Goal: Information Seeking & Learning: Learn about a topic

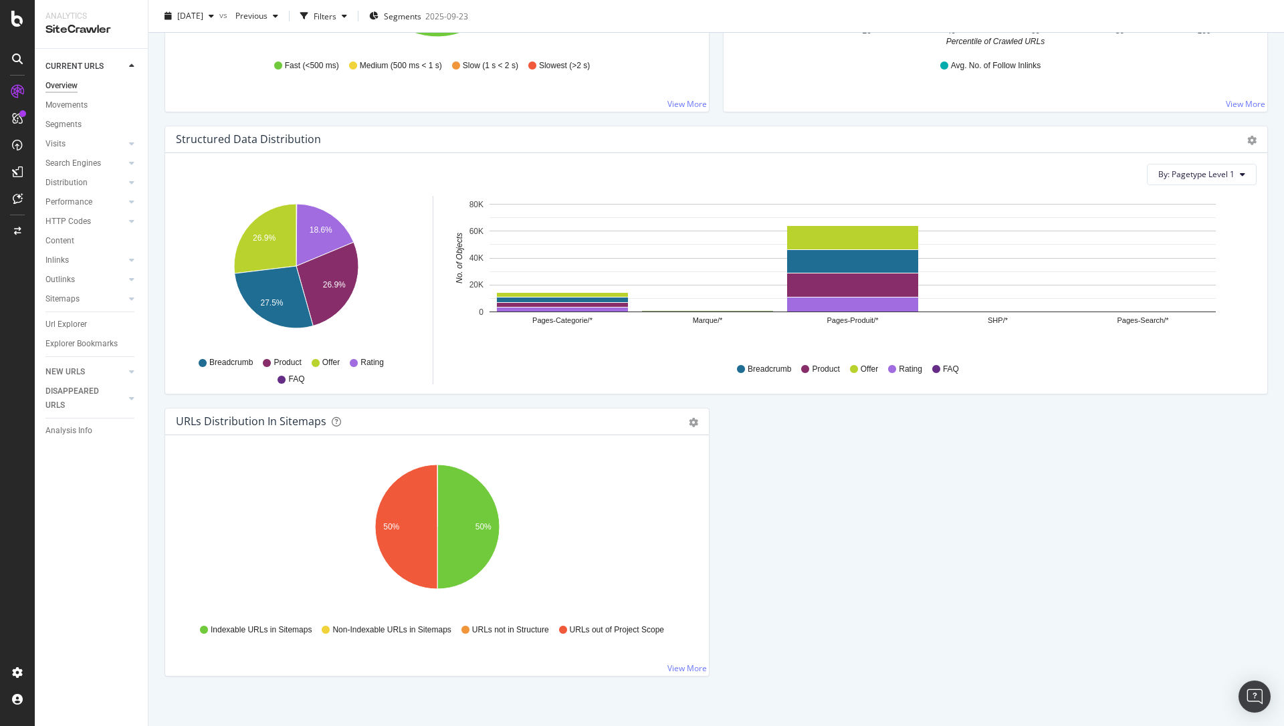
scroll to position [1214, 0]
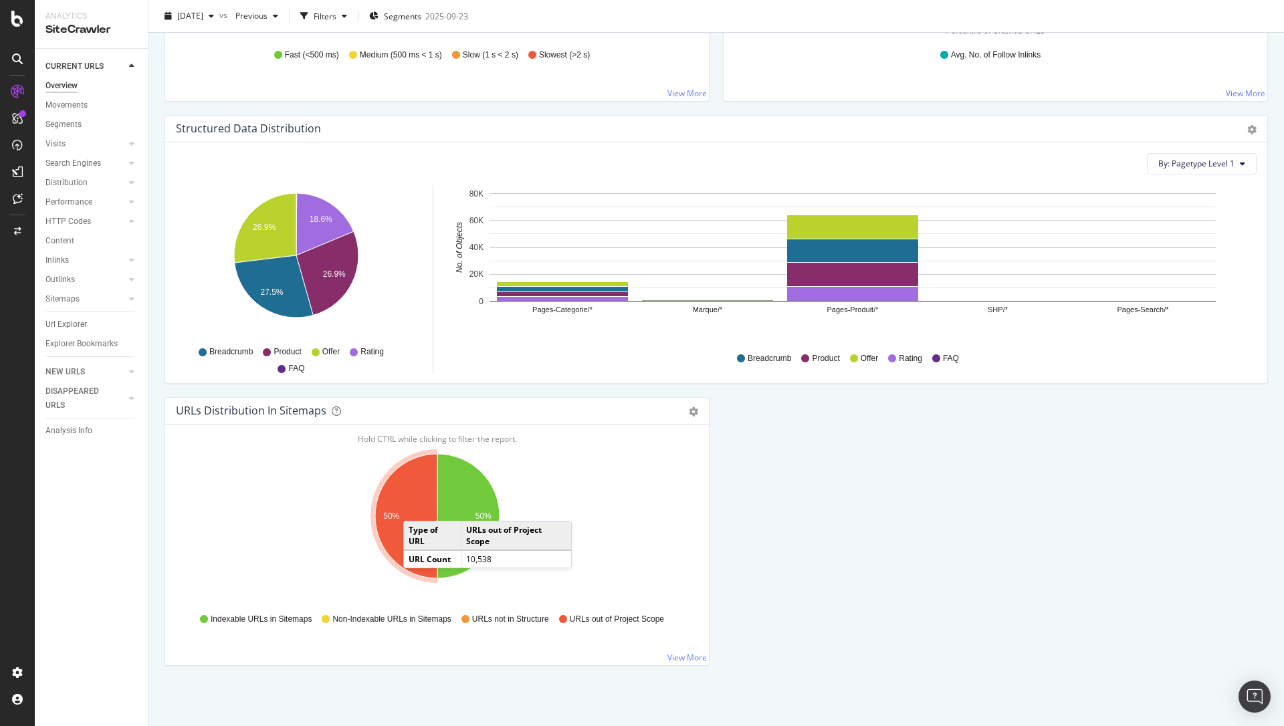
click at [417, 508] on icon "A chart." at bounding box center [406, 516] width 62 height 124
click at [409, 510] on icon "A chart." at bounding box center [406, 516] width 62 height 124
click at [405, 519] on icon "A chart." at bounding box center [406, 516] width 62 height 124
click at [690, 658] on link "View More" at bounding box center [687, 657] width 39 height 11
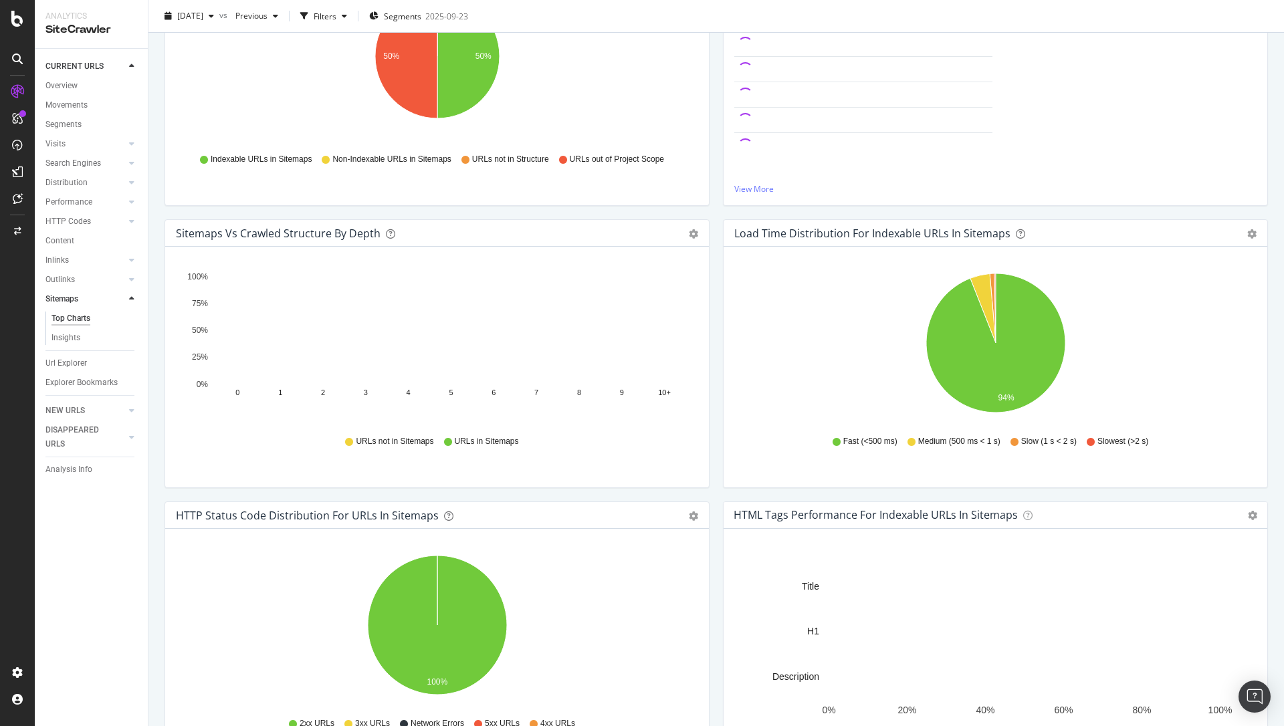
scroll to position [237, 0]
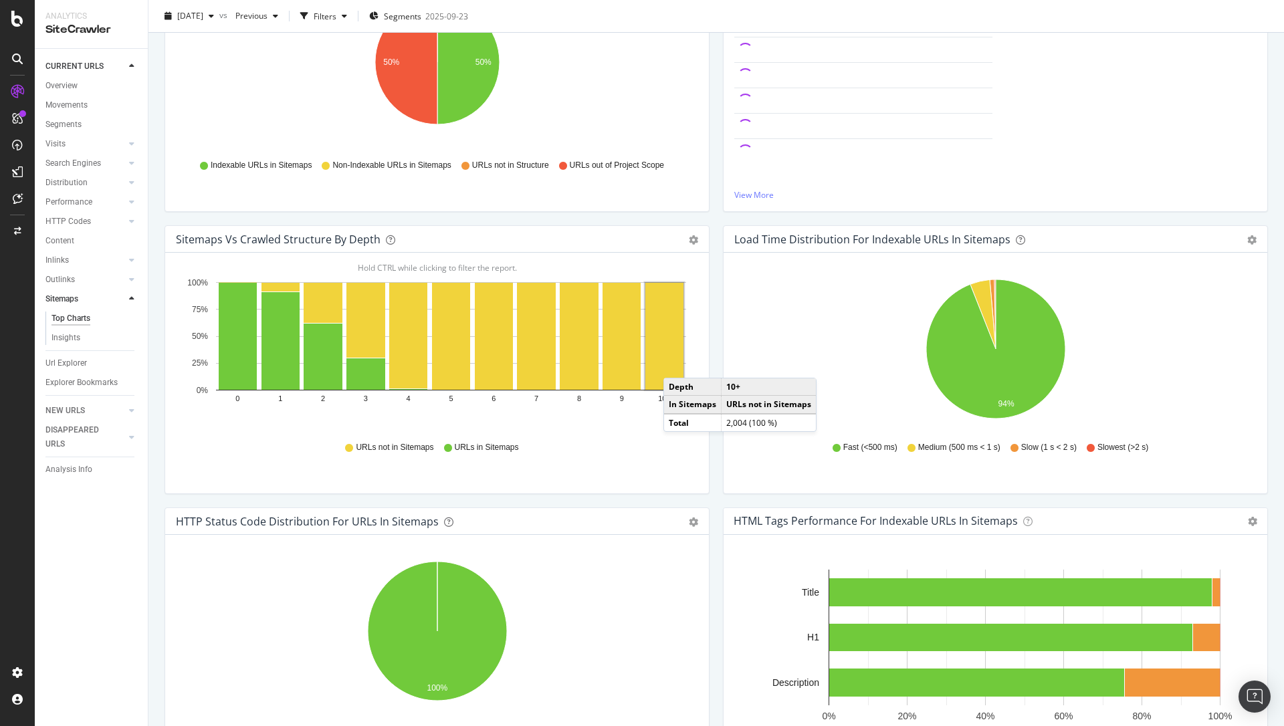
click at [677, 365] on rect "A chart." at bounding box center [664, 336] width 38 height 107
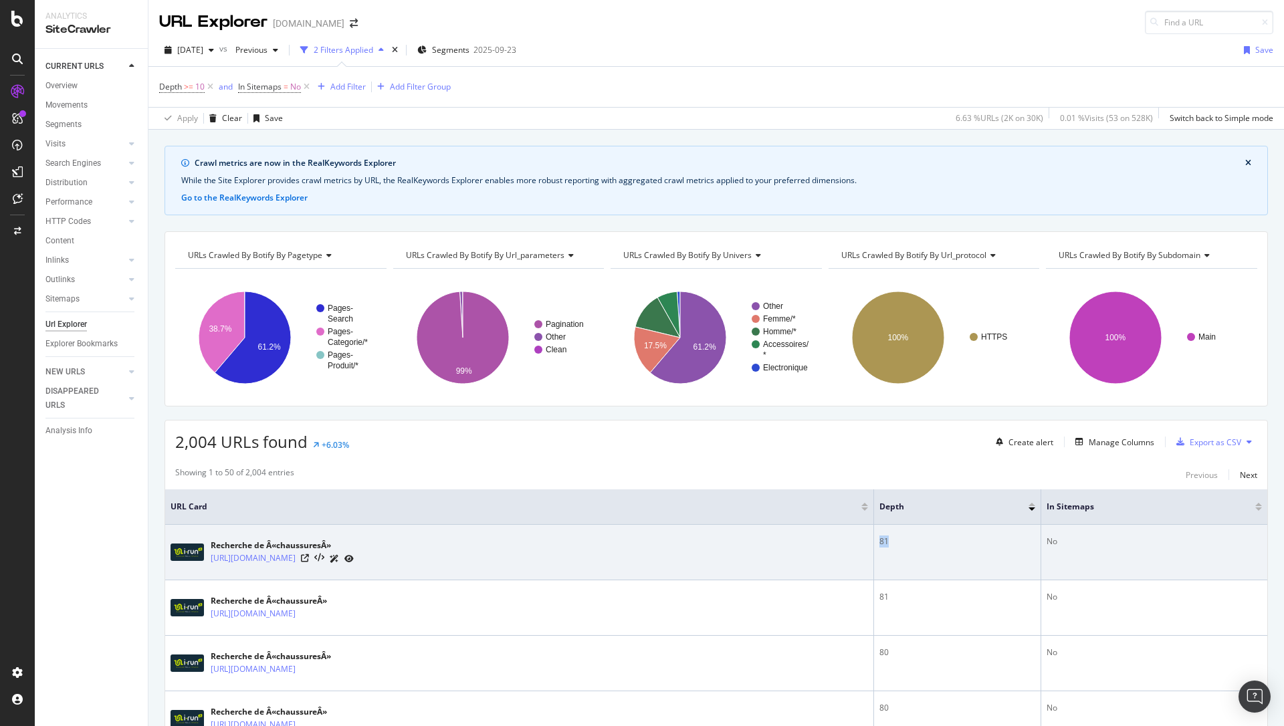
drag, startPoint x: 936, startPoint y: 542, endPoint x: 946, endPoint y: 543, distance: 10.1
click at [946, 543] on td "81" at bounding box center [957, 553] width 167 height 56
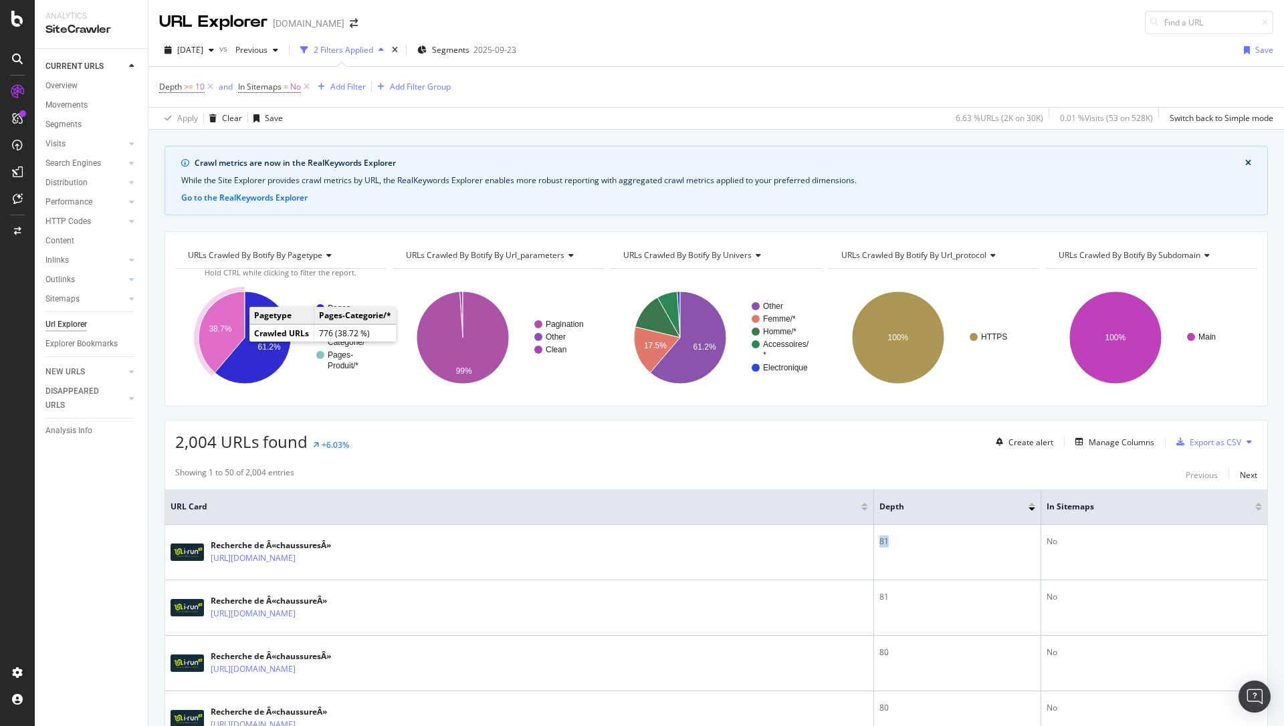
click at [225, 336] on icon "A chart." at bounding box center [222, 333] width 46 height 82
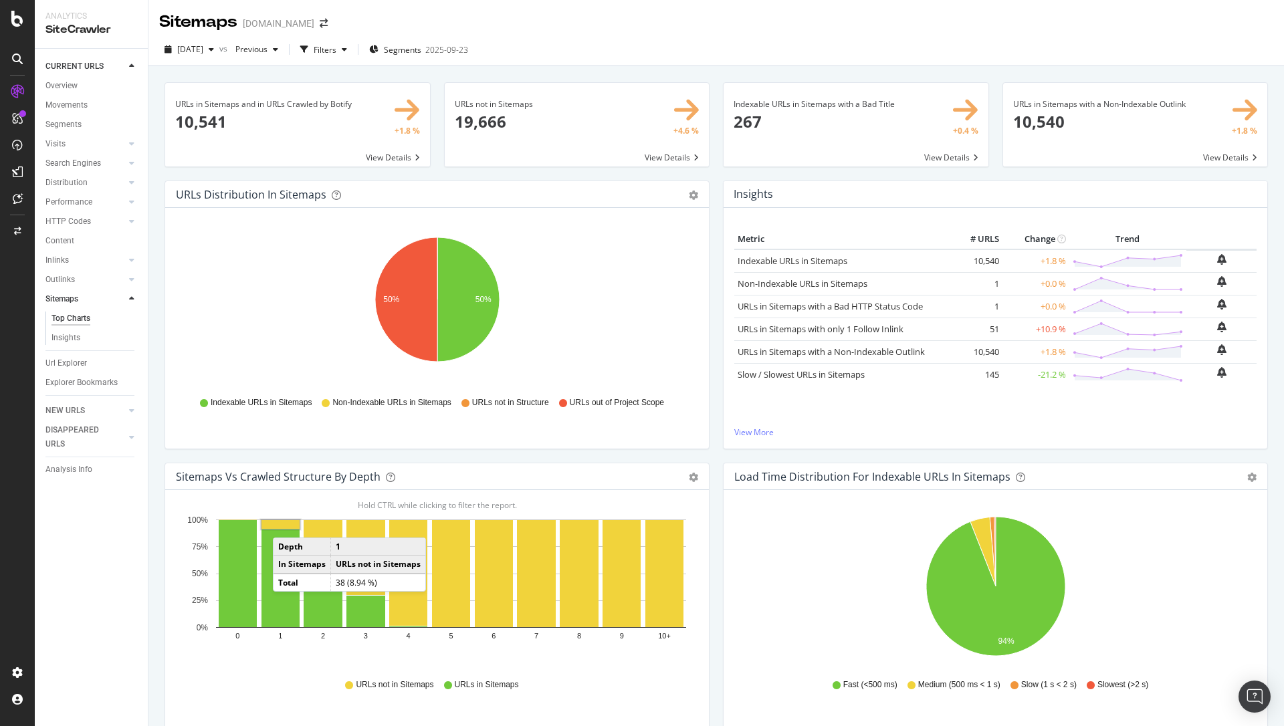
click at [286, 524] on rect "A chart." at bounding box center [281, 524] width 38 height 9
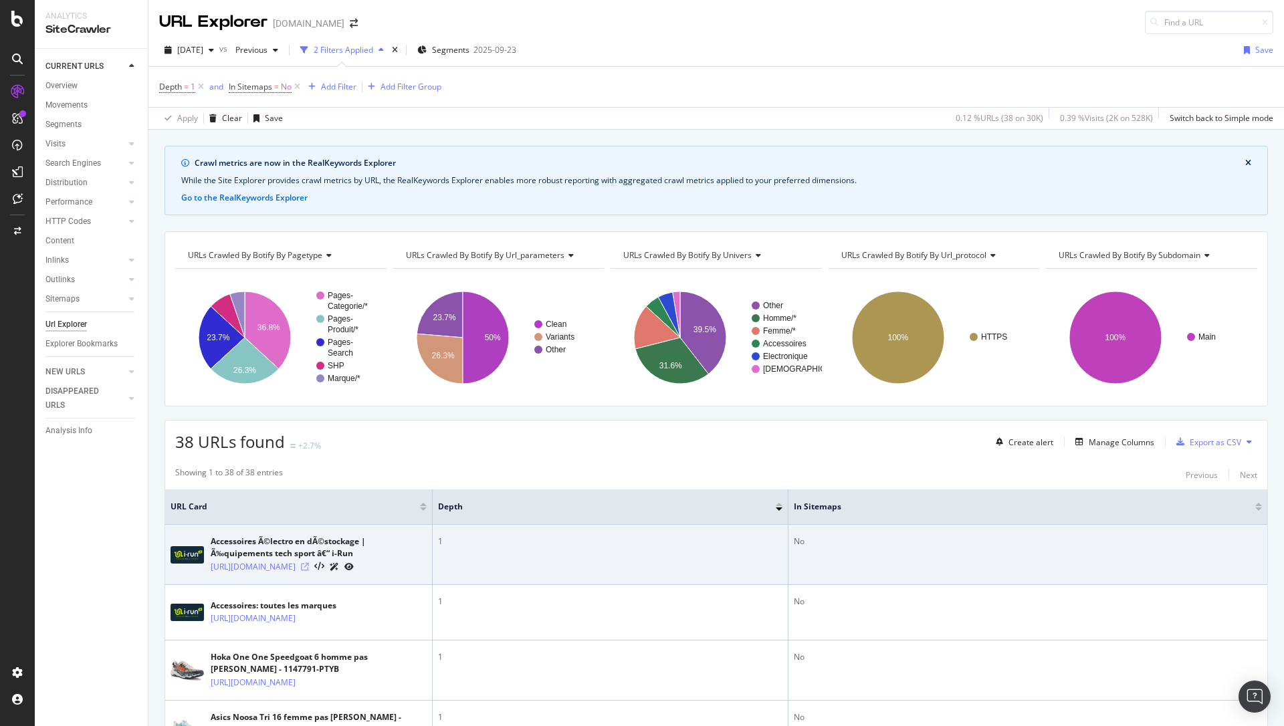
click at [309, 571] on icon at bounding box center [305, 567] width 8 height 8
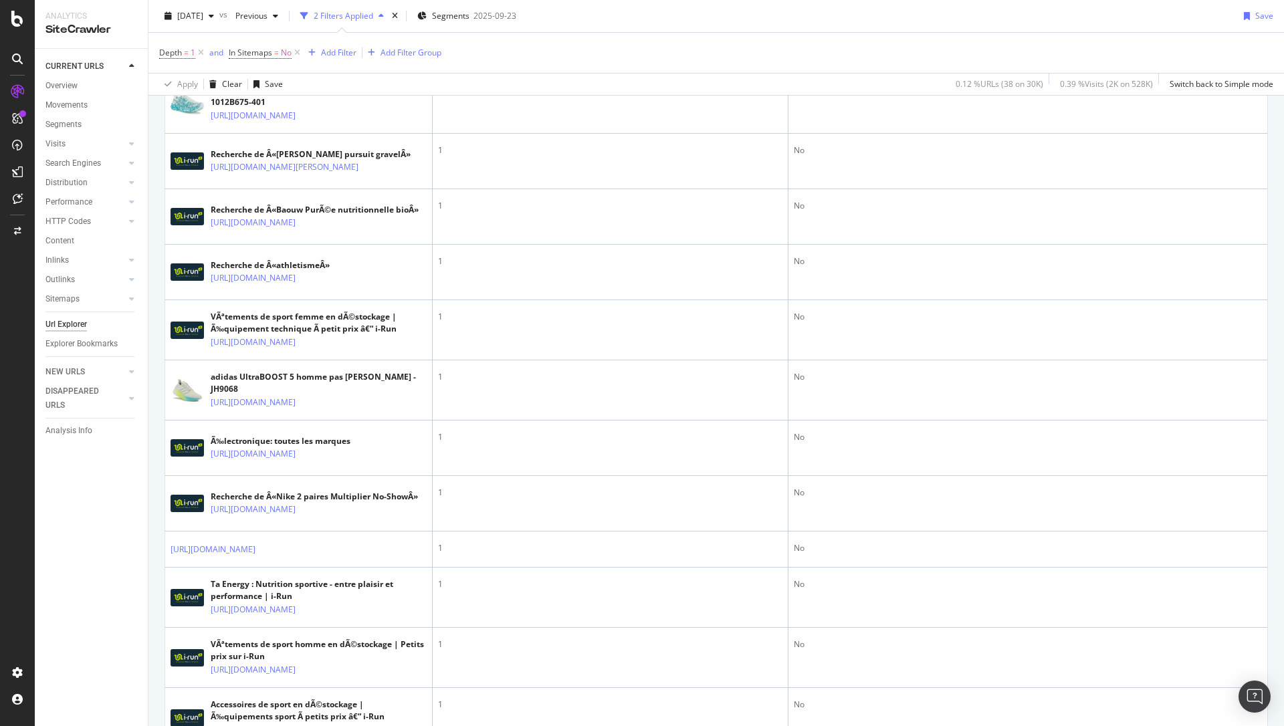
scroll to position [682, 0]
